Goal: Task Accomplishment & Management: Manage account settings

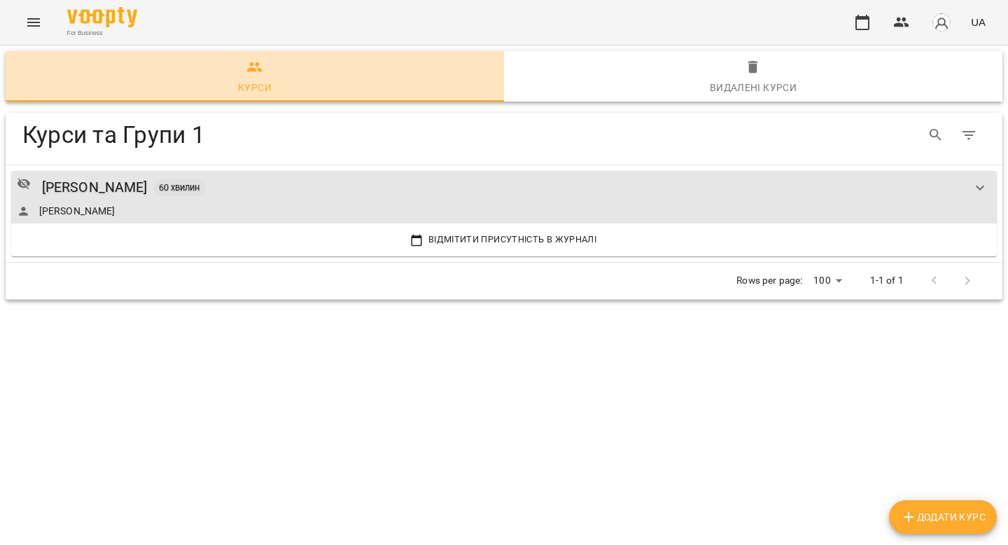
click at [265, 84] on div "Курси" at bounding box center [255, 87] width 34 height 17
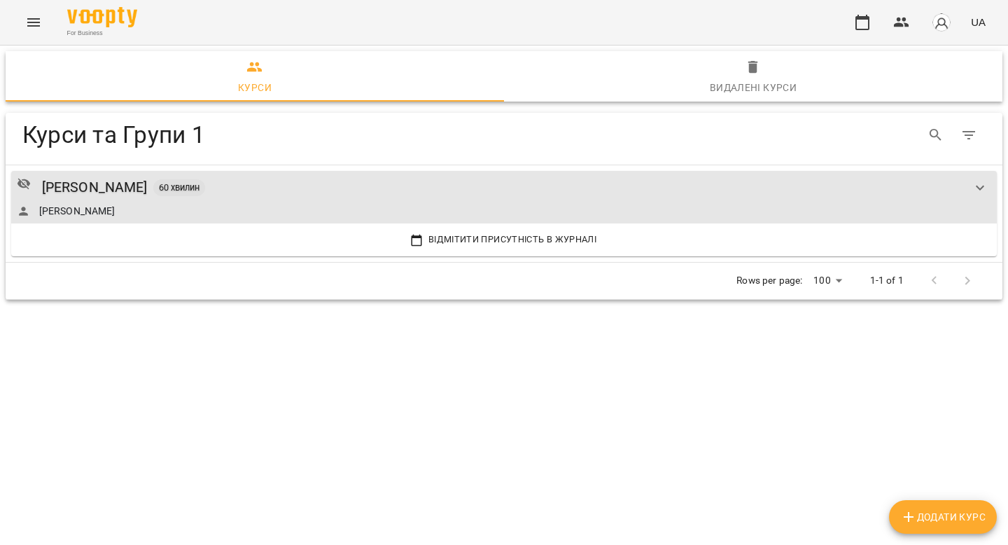
click at [15, 16] on div "For Business UA" at bounding box center [504, 22] width 1008 height 45
click at [27, 21] on icon "Menu" at bounding box center [33, 22] width 17 height 17
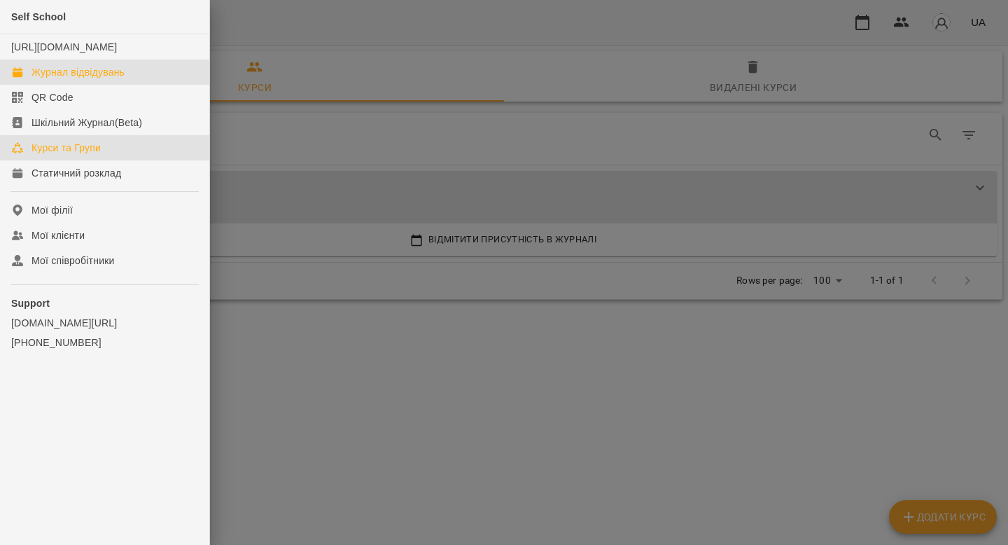
click at [76, 79] on div "Журнал відвідувань" at bounding box center [77, 72] width 93 height 14
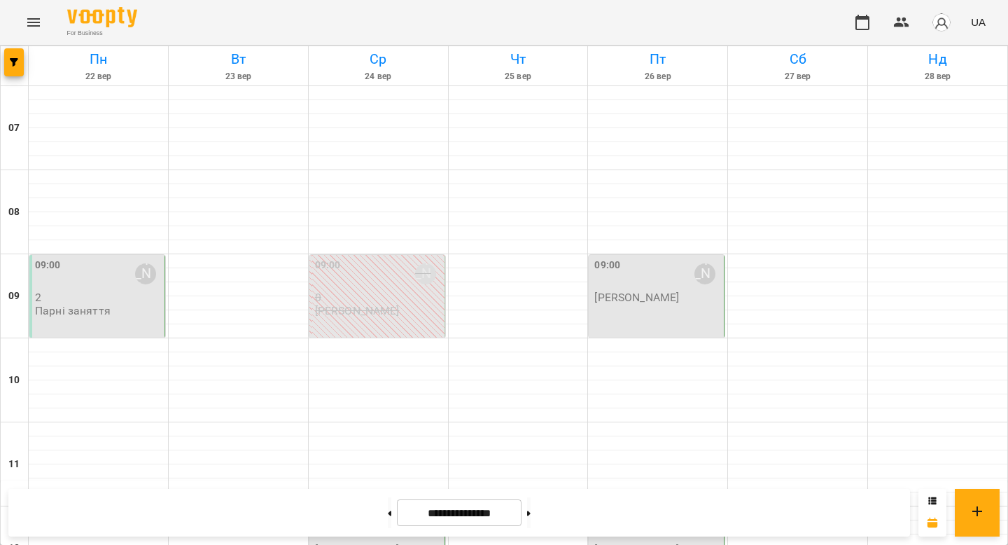
scroll to position [385, 0]
click at [388, 514] on button at bounding box center [389, 512] width 3 height 31
type input "**********"
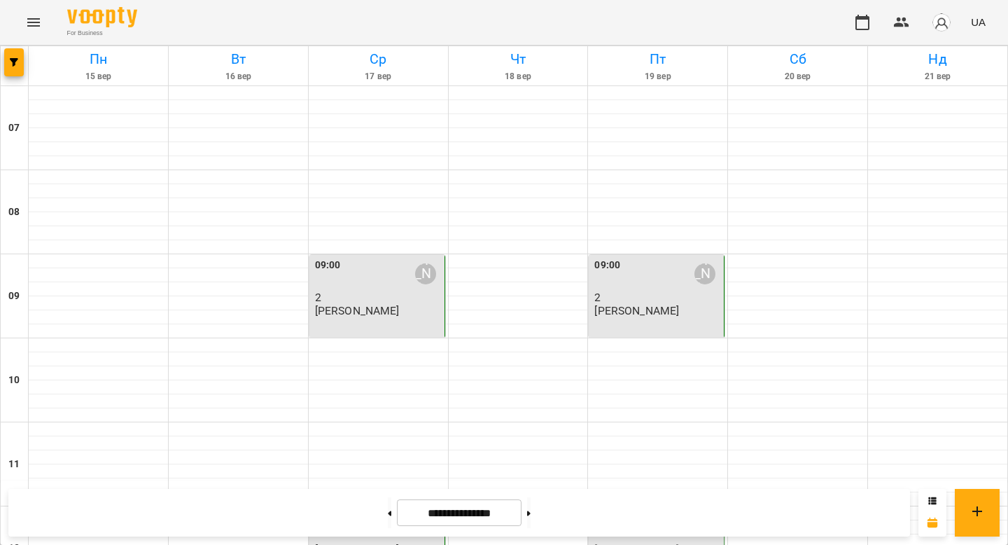
scroll to position [465, 0]
click at [648, 507] on div "12:00 [PERSON_NAME] [PERSON_NAME]" at bounding box center [657, 548] width 136 height 83
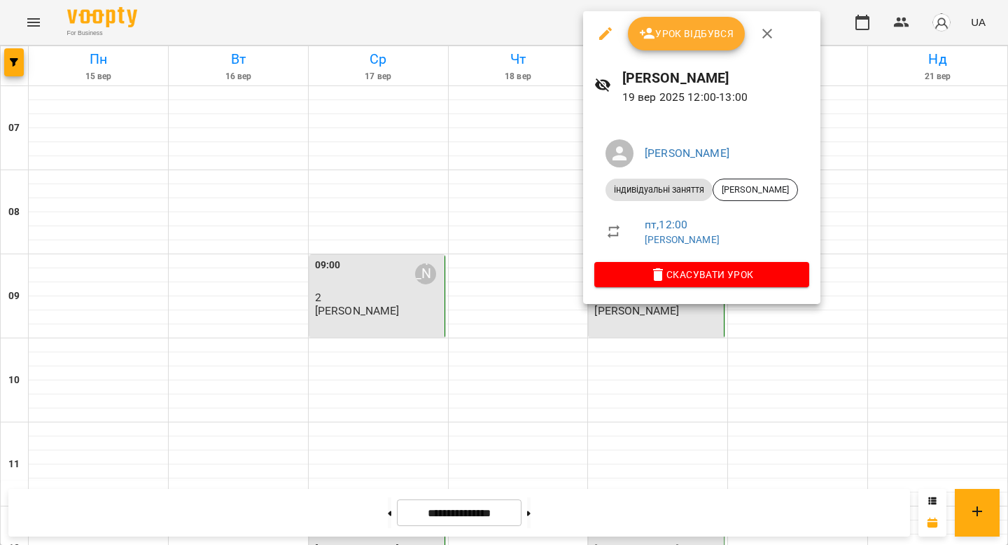
click at [686, 31] on span "Урок відбувся" at bounding box center [686, 33] width 95 height 17
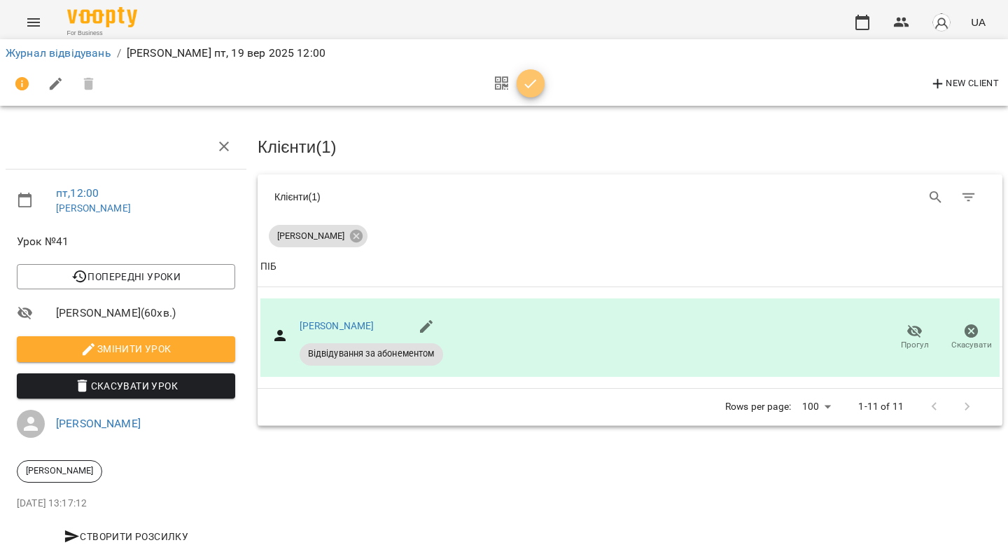
click at [543, 85] on span "button" at bounding box center [531, 84] width 28 height 17
